Goal: Transaction & Acquisition: Purchase product/service

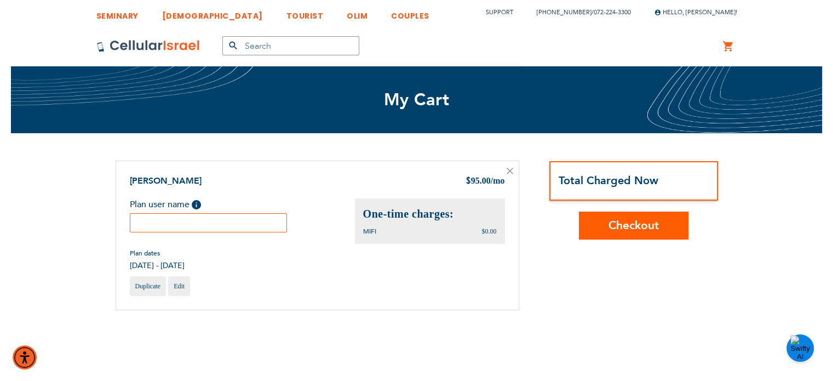
click at [214, 221] on input "text" at bounding box center [209, 222] width 158 height 19
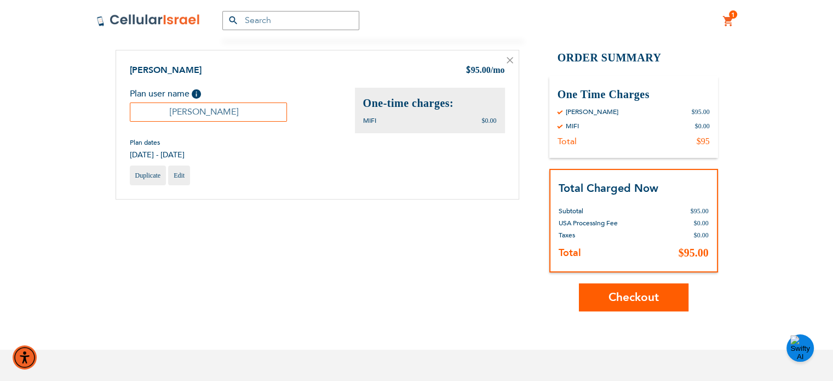
scroll to position [121, 0]
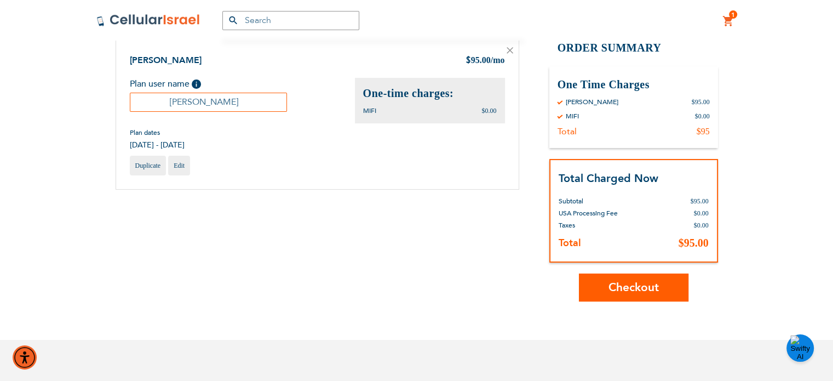
type input "[PERSON_NAME]"
click at [632, 289] on span "Checkout" at bounding box center [634, 287] width 50 height 16
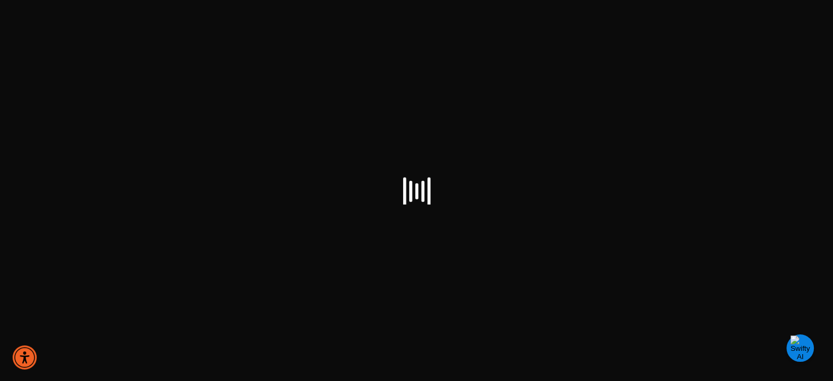
scroll to position [99, 0]
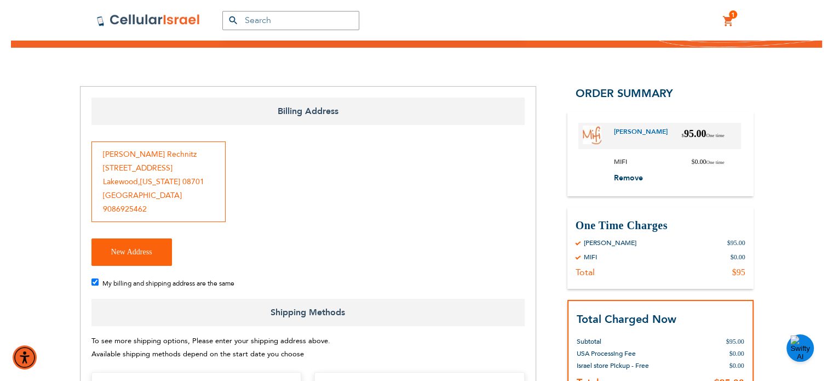
checkbox input "false"
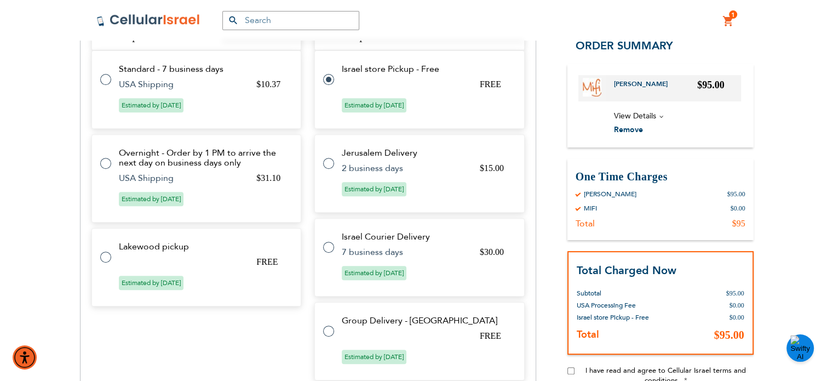
scroll to position [428, 0]
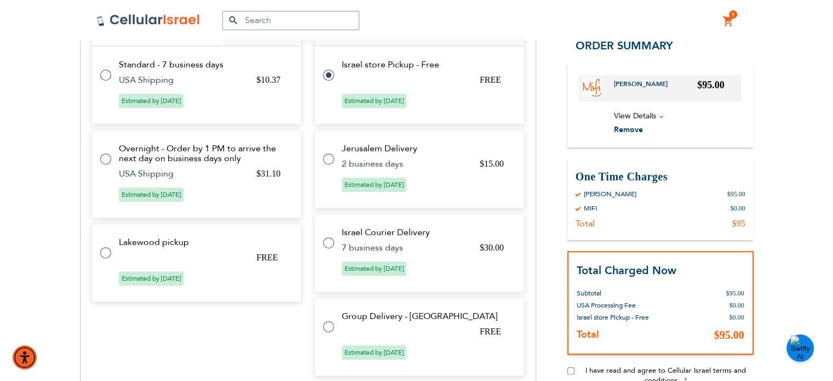
click at [178, 254] on tr "Lakewood pickup FREE Estimated by [DATE]" at bounding box center [196, 263] width 210 height 78
radio input "true"
radio input "false"
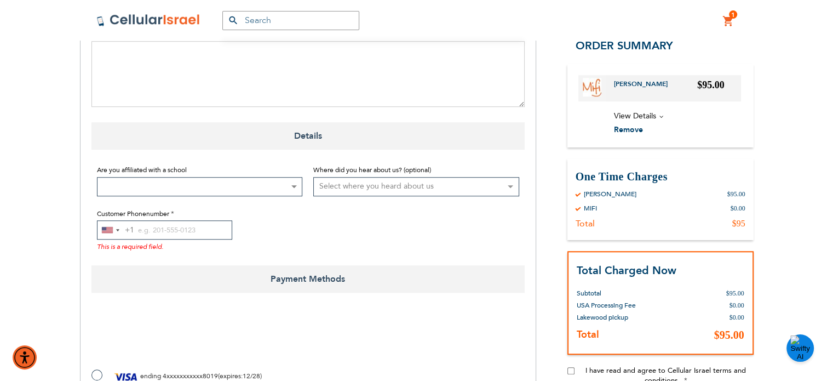
scroll to position [793, 0]
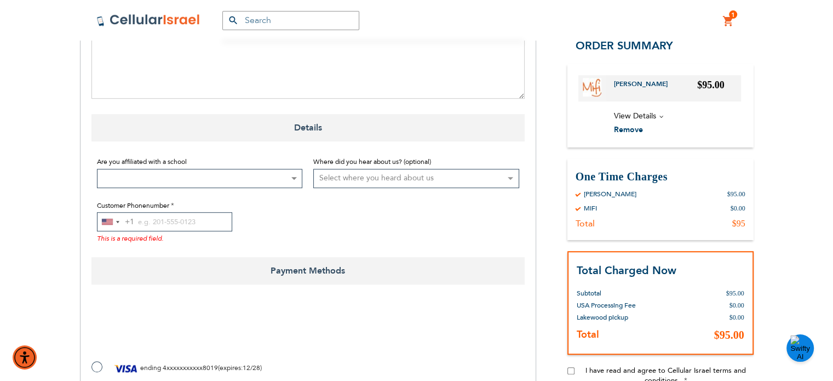
click at [789, 107] on div "SEMINARY YESHIVA TOURIST OLIM COUPLES Support [PHONE_NUMBER] / [PHONE_NUMBER] H…" at bounding box center [416, 26] width 833 height 1638
click at [180, 220] on input "Customer Phonenumber" at bounding box center [164, 221] width 135 height 19
paste input "19086925462"
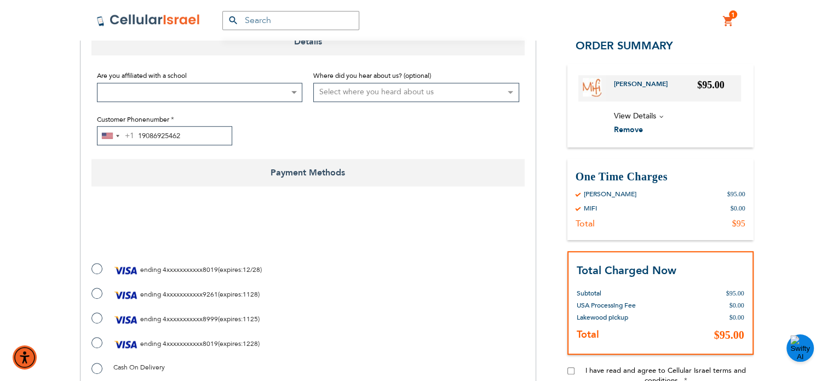
scroll to position [889, 0]
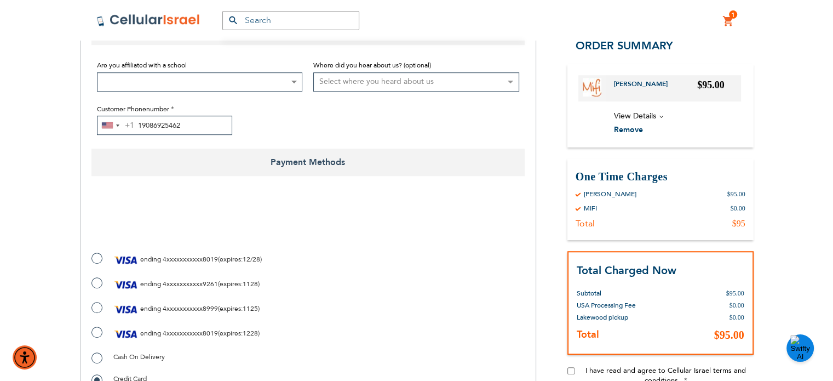
type input "19086925462"
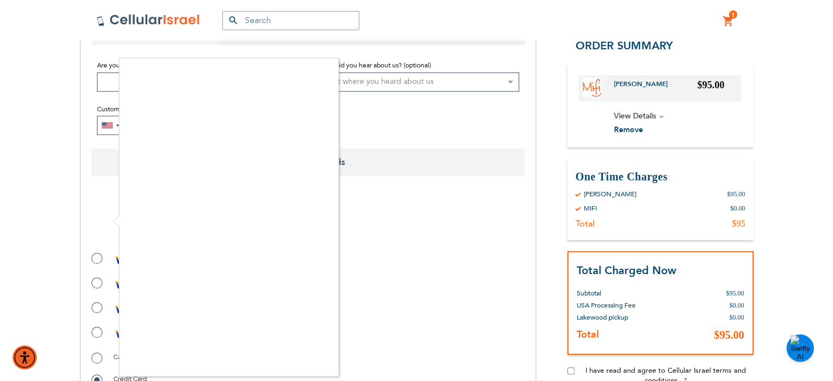
checkbox input "true"
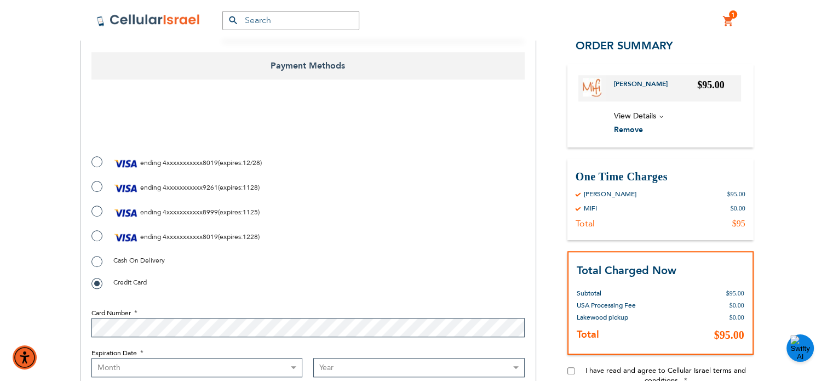
scroll to position [994, 0]
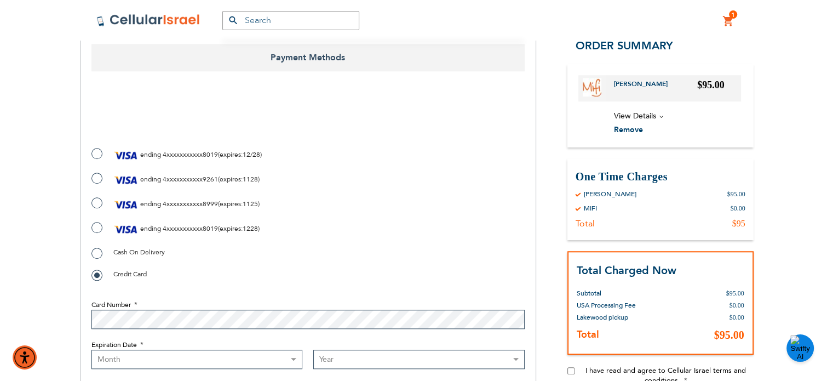
click at [97, 176] on label "ending 4xxxxxxxxxxx9261 ( expires : 1128 )" at bounding box center [175, 179] width 168 height 16
radio input "true"
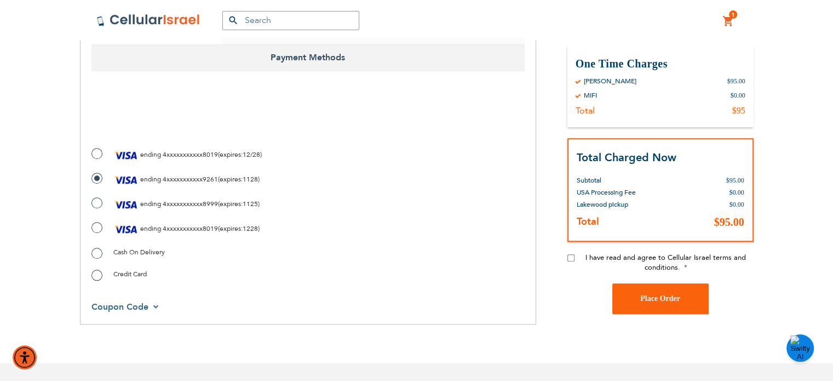
click at [568, 259] on input "I have read and agree to Cellular Israel terms and conditions." at bounding box center [571, 257] width 7 height 7
checkbox input "true"
click at [665, 297] on span "Place Order" at bounding box center [660, 298] width 40 height 8
